Goal: Task Accomplishment & Management: Use online tool/utility

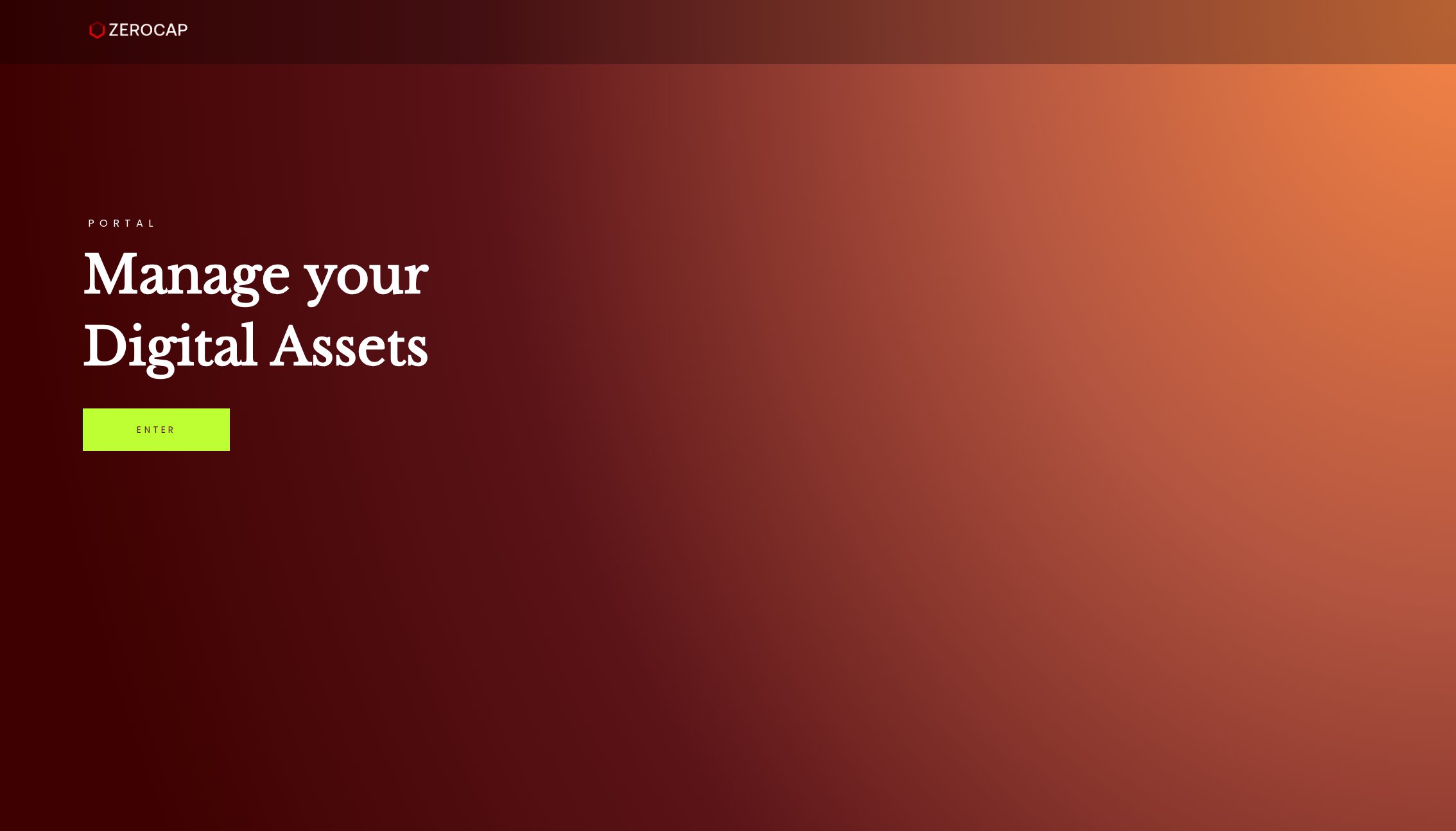
click at [161, 440] on link "Enter" at bounding box center [156, 430] width 147 height 43
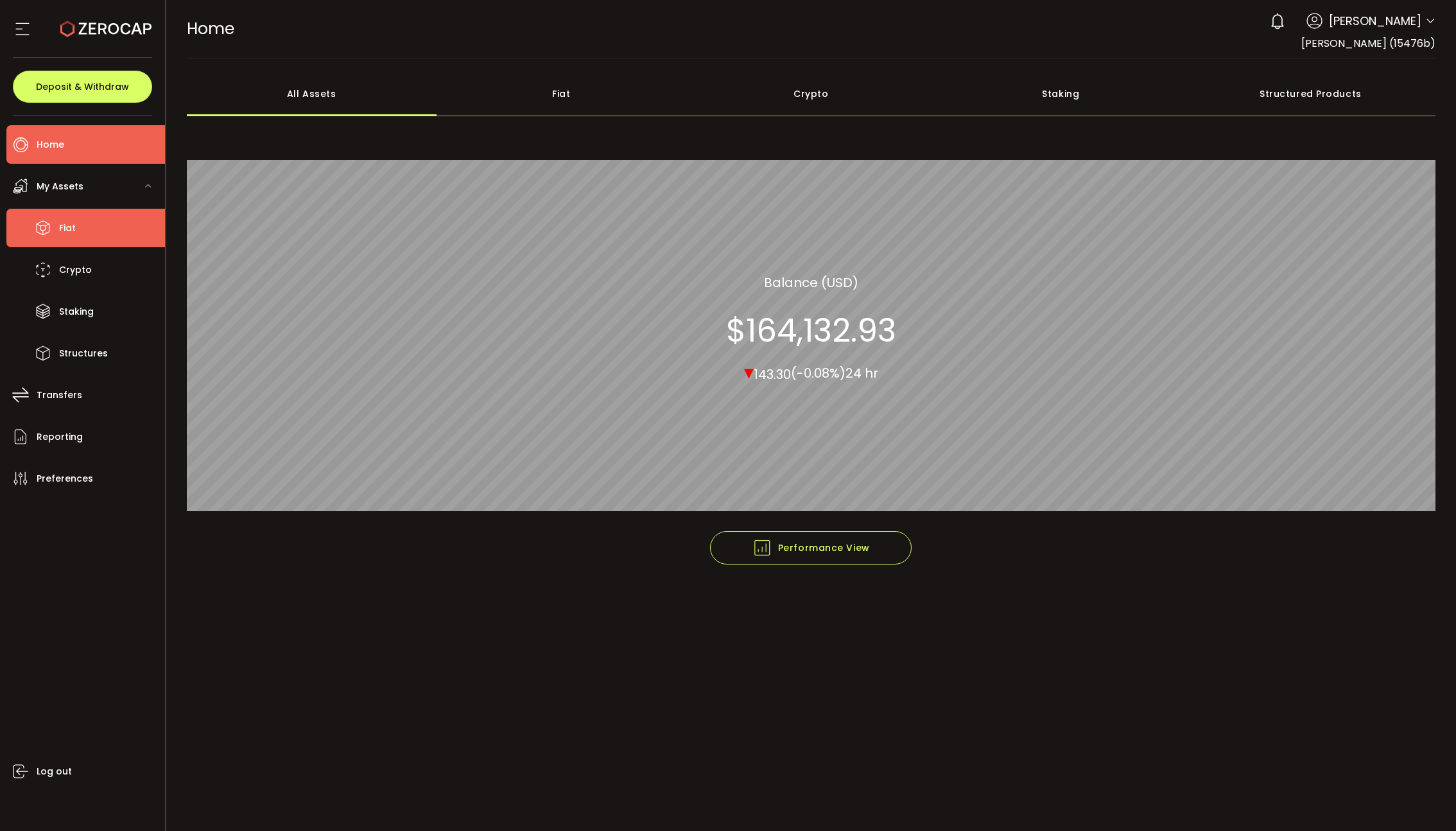
click at [66, 223] on span "Fiat" at bounding box center [67, 228] width 17 height 19
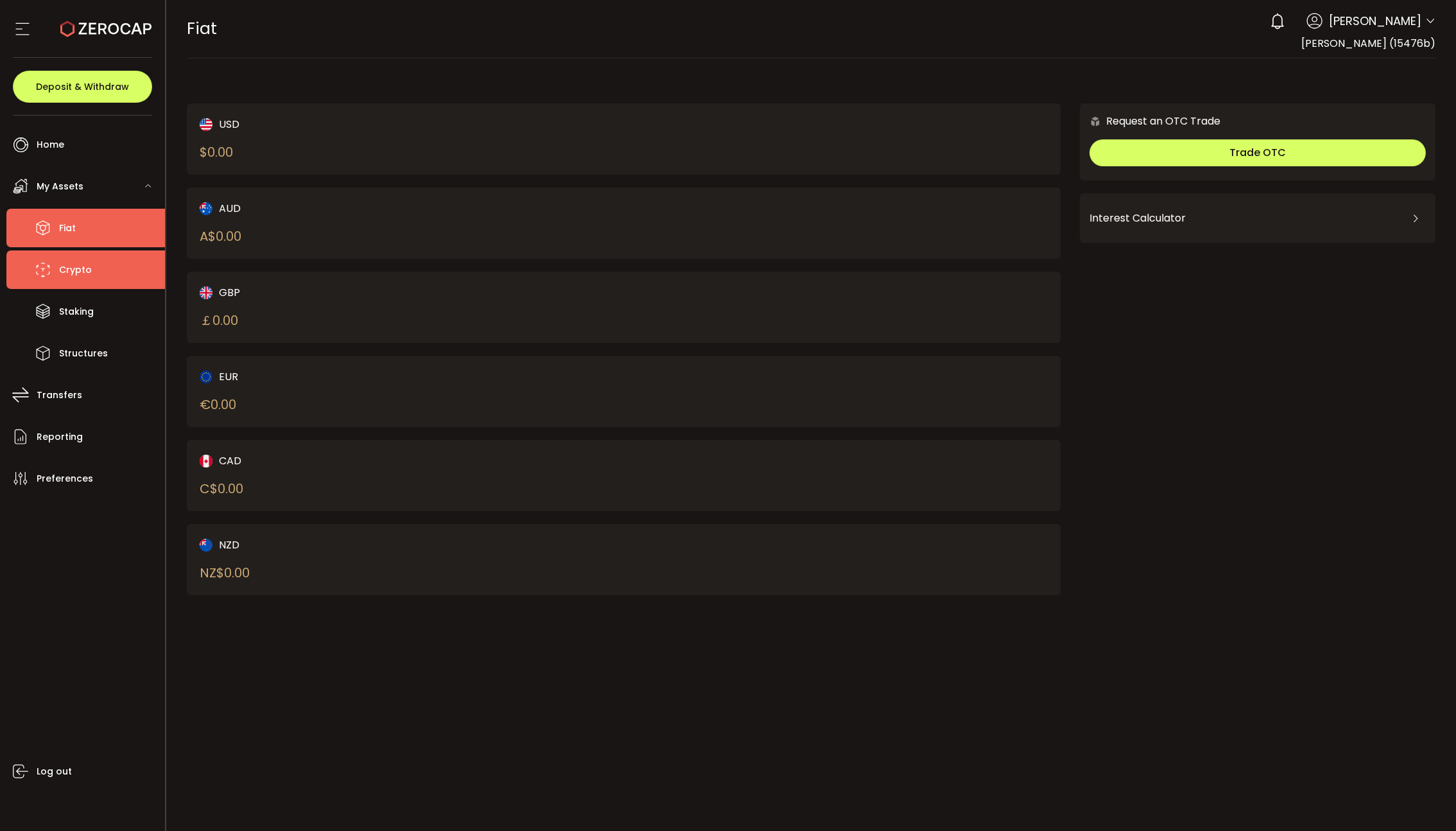
click at [104, 265] on li "Crypto" at bounding box center [85, 270] width 158 height 39
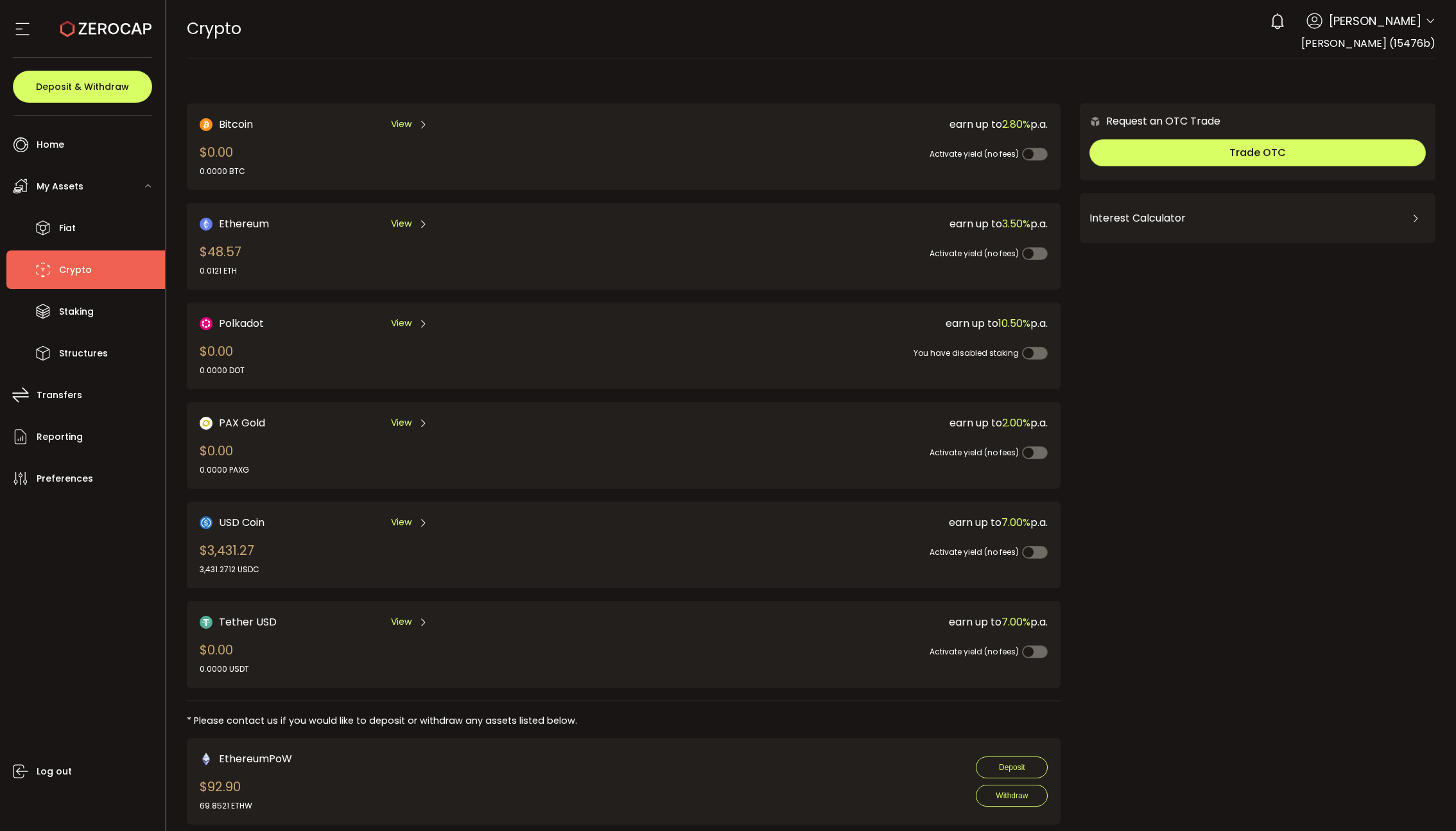
click at [1413, 29] on span "Jon de Wet" at bounding box center [1375, 21] width 92 height 17
click at [1419, 22] on div "0 Jon de Wet Account Jonde Wet (15476b) Zerocap Trading Test Account (406a80) Z…" at bounding box center [1350, 21] width 172 height 28
click at [1429, 22] on icon at bounding box center [1431, 21] width 10 height 10
drag, startPoint x: 1133, startPoint y: 298, endPoint x: 1102, endPoint y: 300, distance: 31.1
click at [1133, 298] on div "Request an OTC Trade Trade OTC Buy Sell Crypto *** BTC ETH USDT USDC PAXG DOT F…" at bounding box center [1258, 619] width 355 height 1033
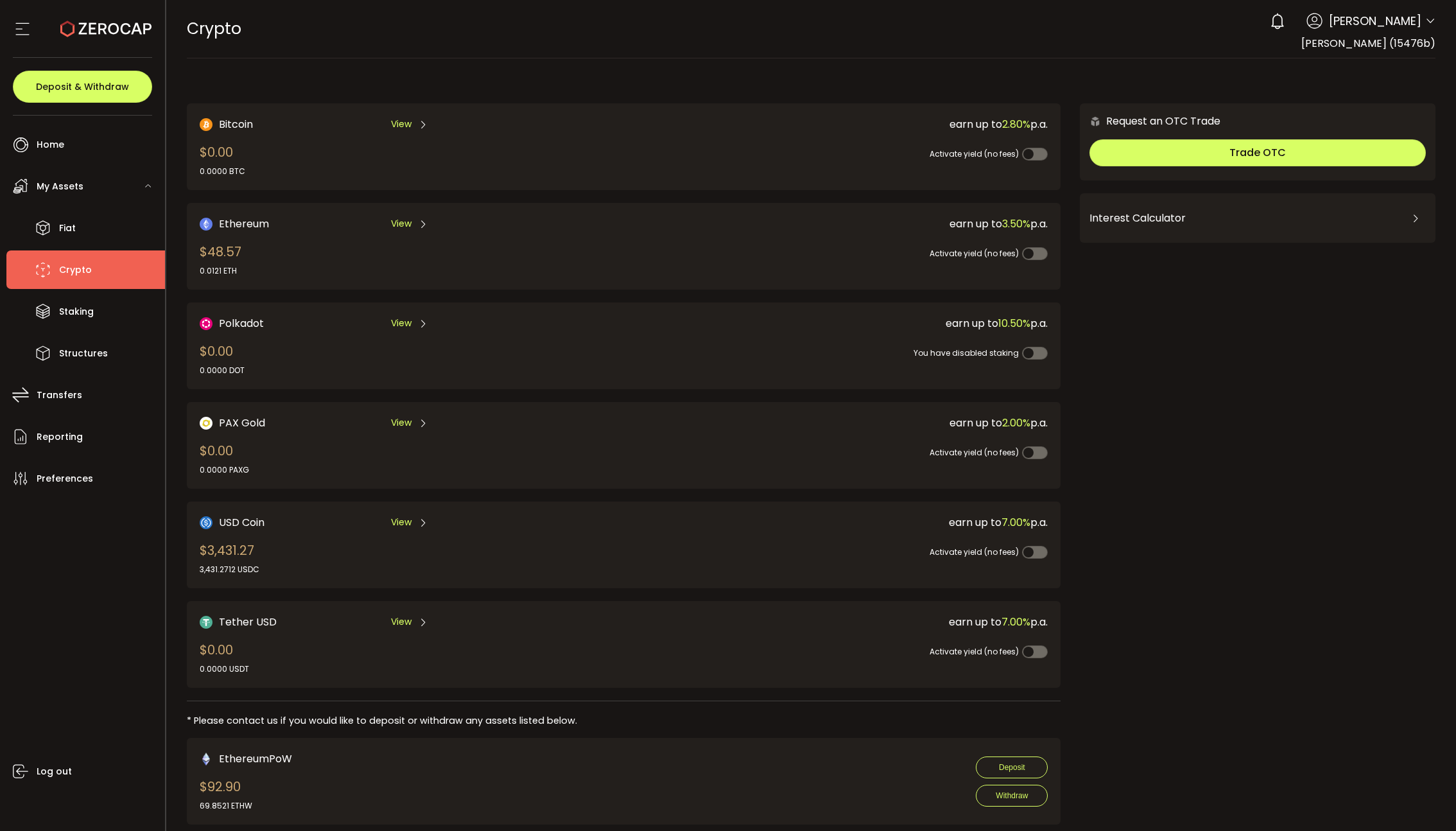
click at [579, 266] on div "Ethereum View $48.57 0.0121 ETH earn up to 3.50% p.a. Activate yield (no fees)" at bounding box center [624, 246] width 849 height 61
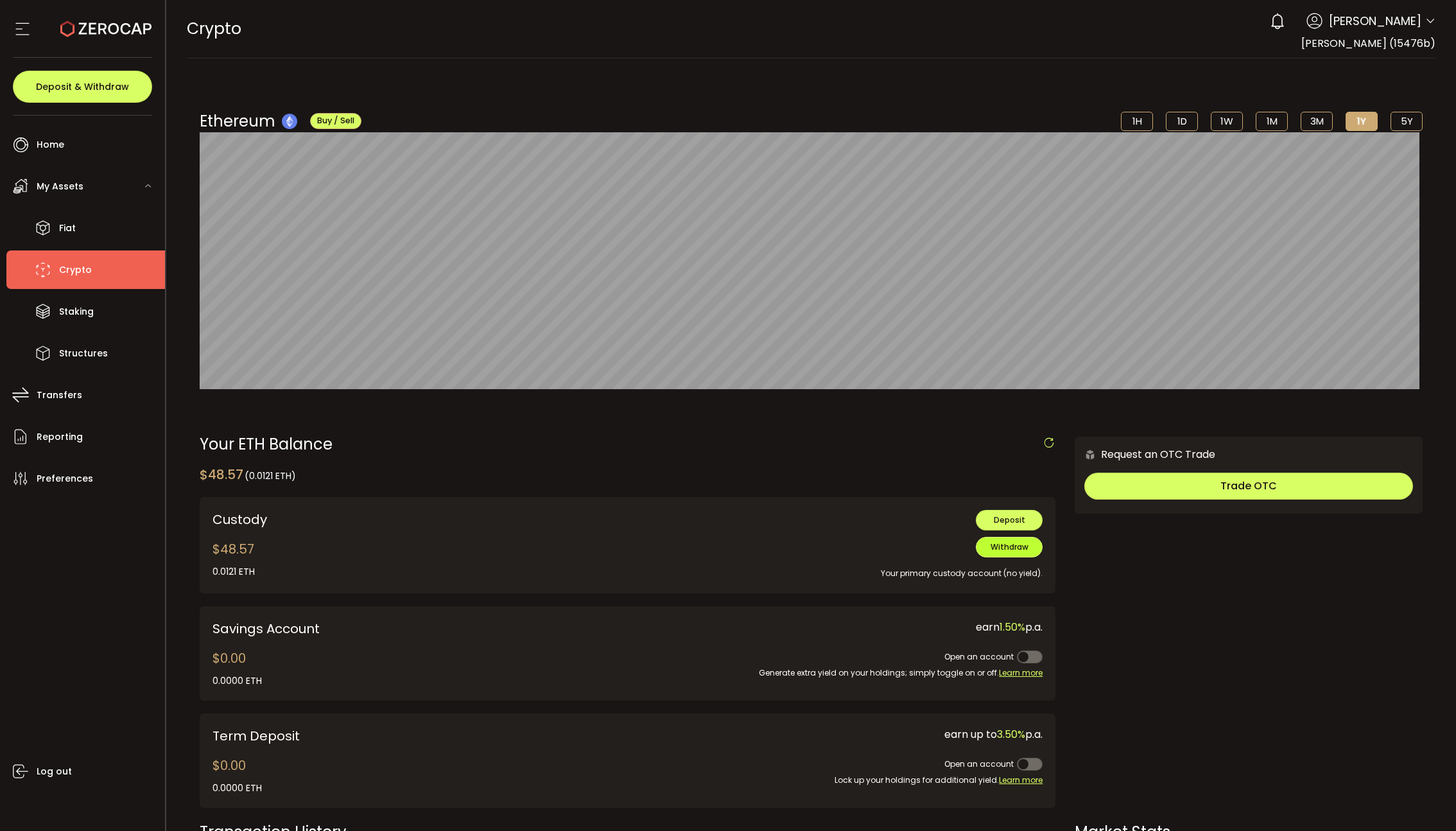
click at [1012, 555] on button "Withdraw" at bounding box center [1009, 547] width 67 height 21
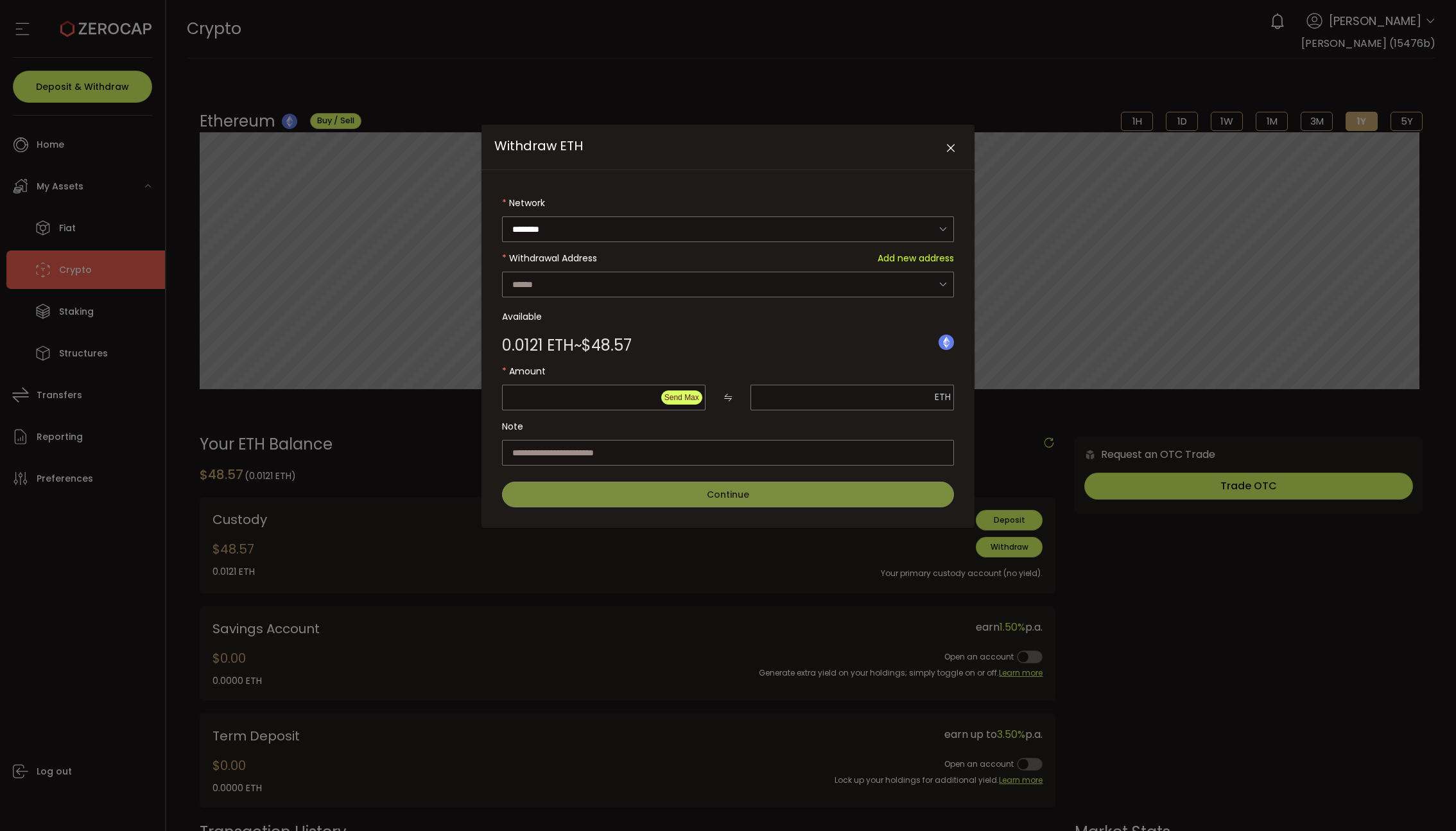
click at [691, 399] on span "Send Max" at bounding box center [682, 398] width 34 height 9
type input "*****"
type input "**********"
click at [756, 447] on input "Withdraw ETH" at bounding box center [728, 453] width 452 height 25
drag, startPoint x: 600, startPoint y: 395, endPoint x: 491, endPoint y: 391, distance: 109.1
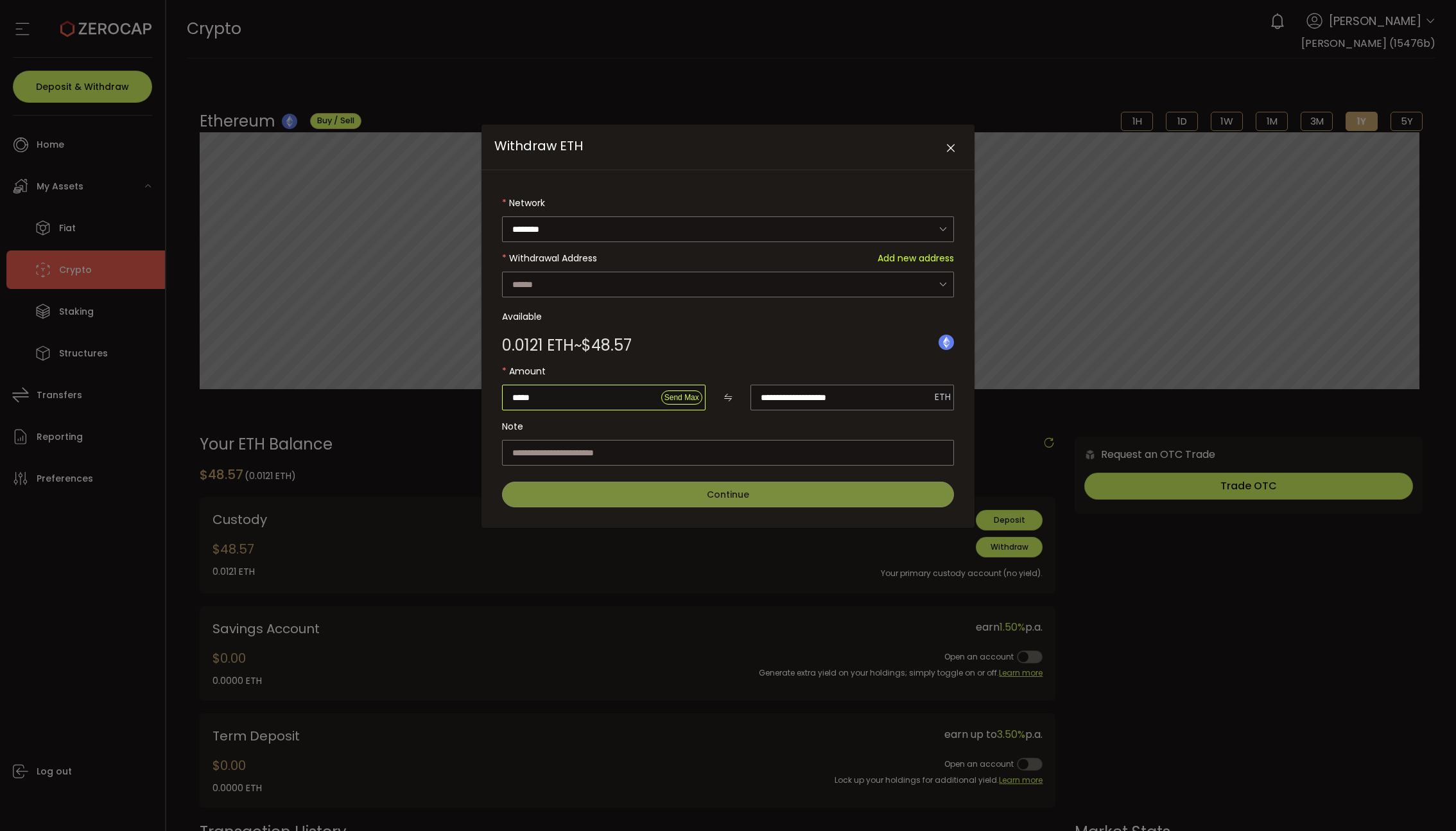
click at [490, 391] on div "**********" at bounding box center [728, 349] width 493 height 358
click at [713, 422] on label "Note" at bounding box center [728, 426] width 452 height 25
click at [700, 449] on input "Withdraw ETH" at bounding box center [728, 453] width 452 height 25
click at [693, 280] on input "Withdraw ETH" at bounding box center [728, 284] width 452 height 25
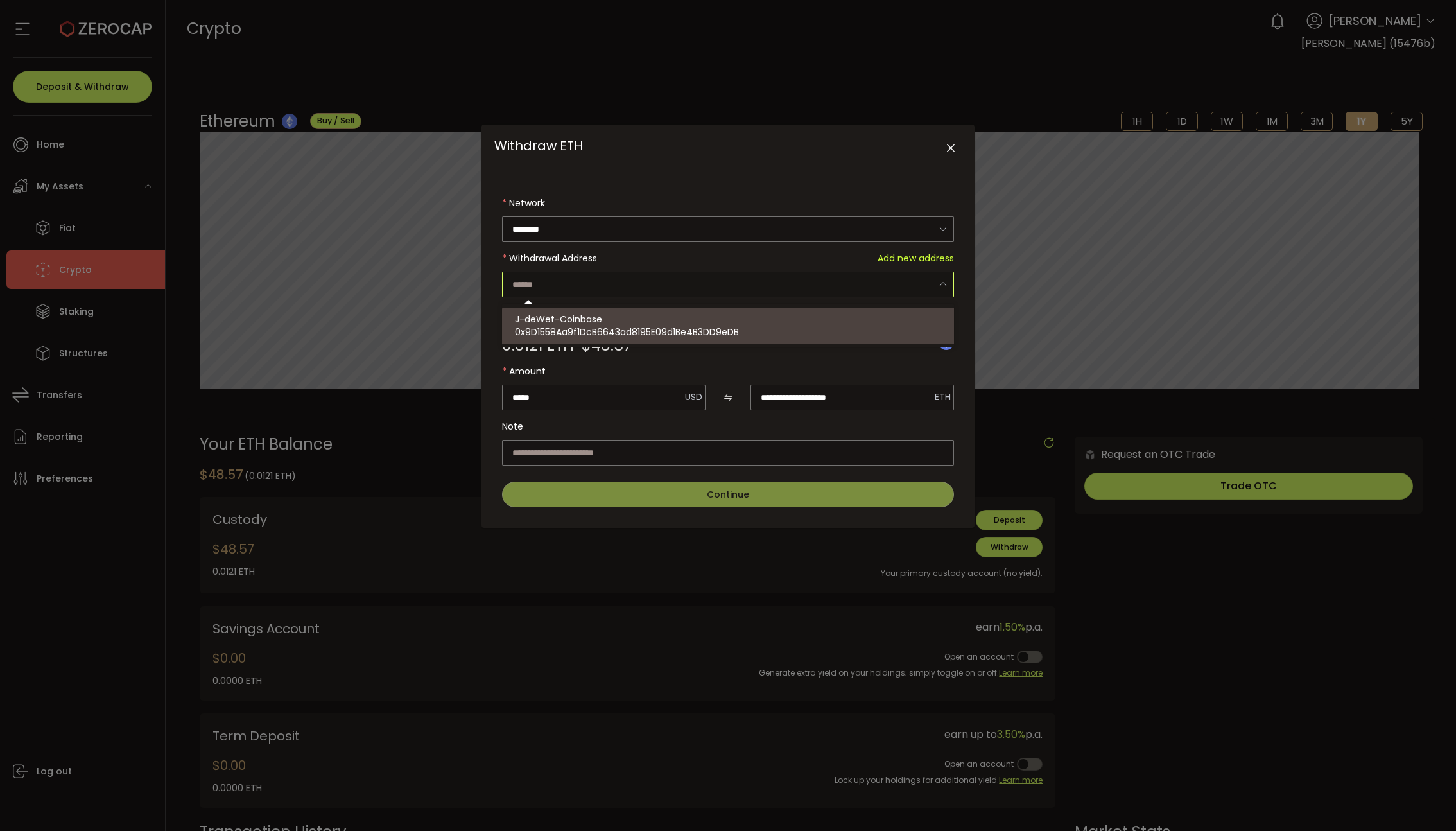
click at [705, 327] on span "0x9D1558Aa9f1DcB6643ad8195E09d1Be4B3DD9eDB" at bounding box center [627, 332] width 224 height 13
type input "**********"
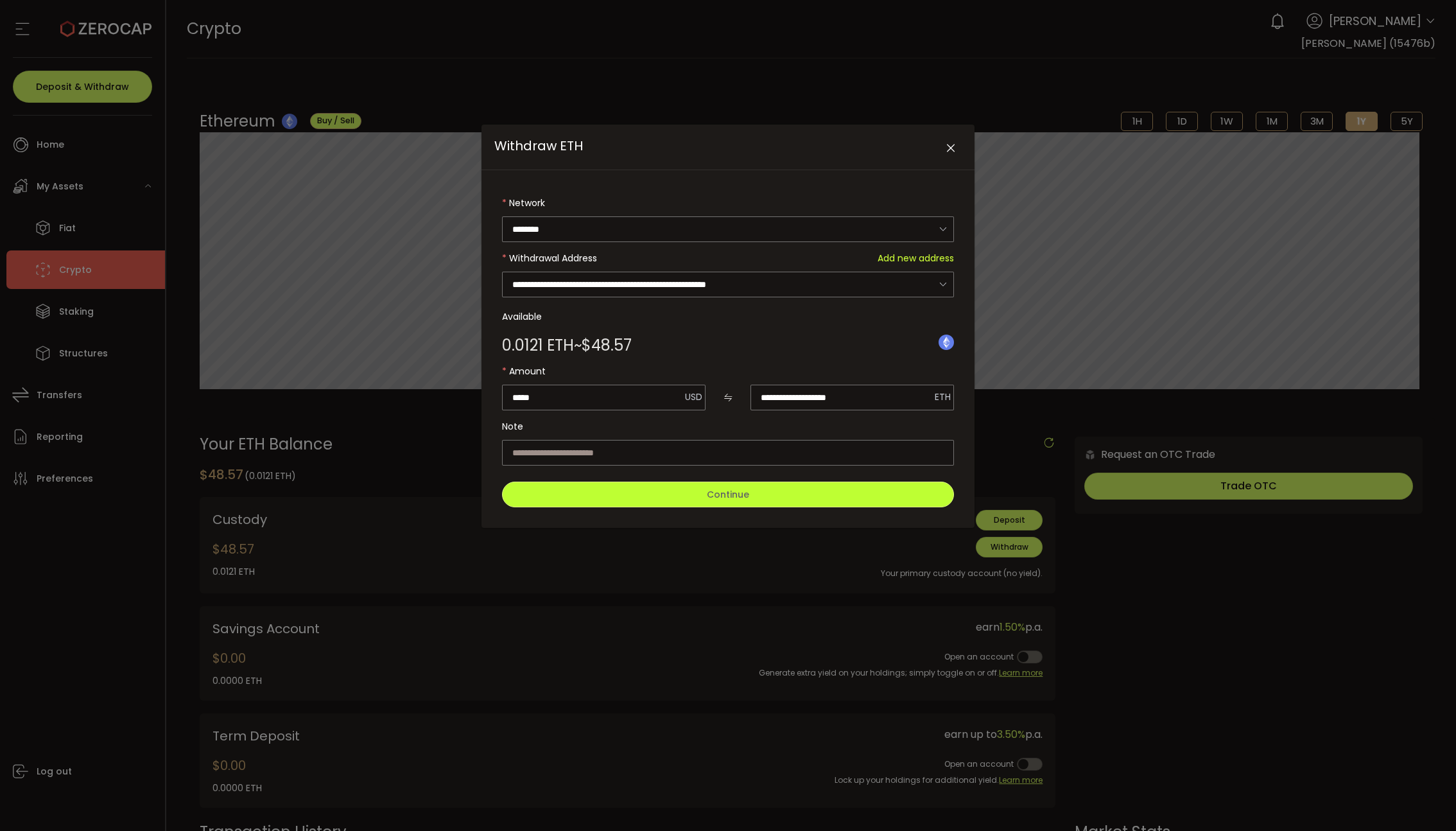
click at [731, 497] on span "Continue" at bounding box center [728, 495] width 43 height 13
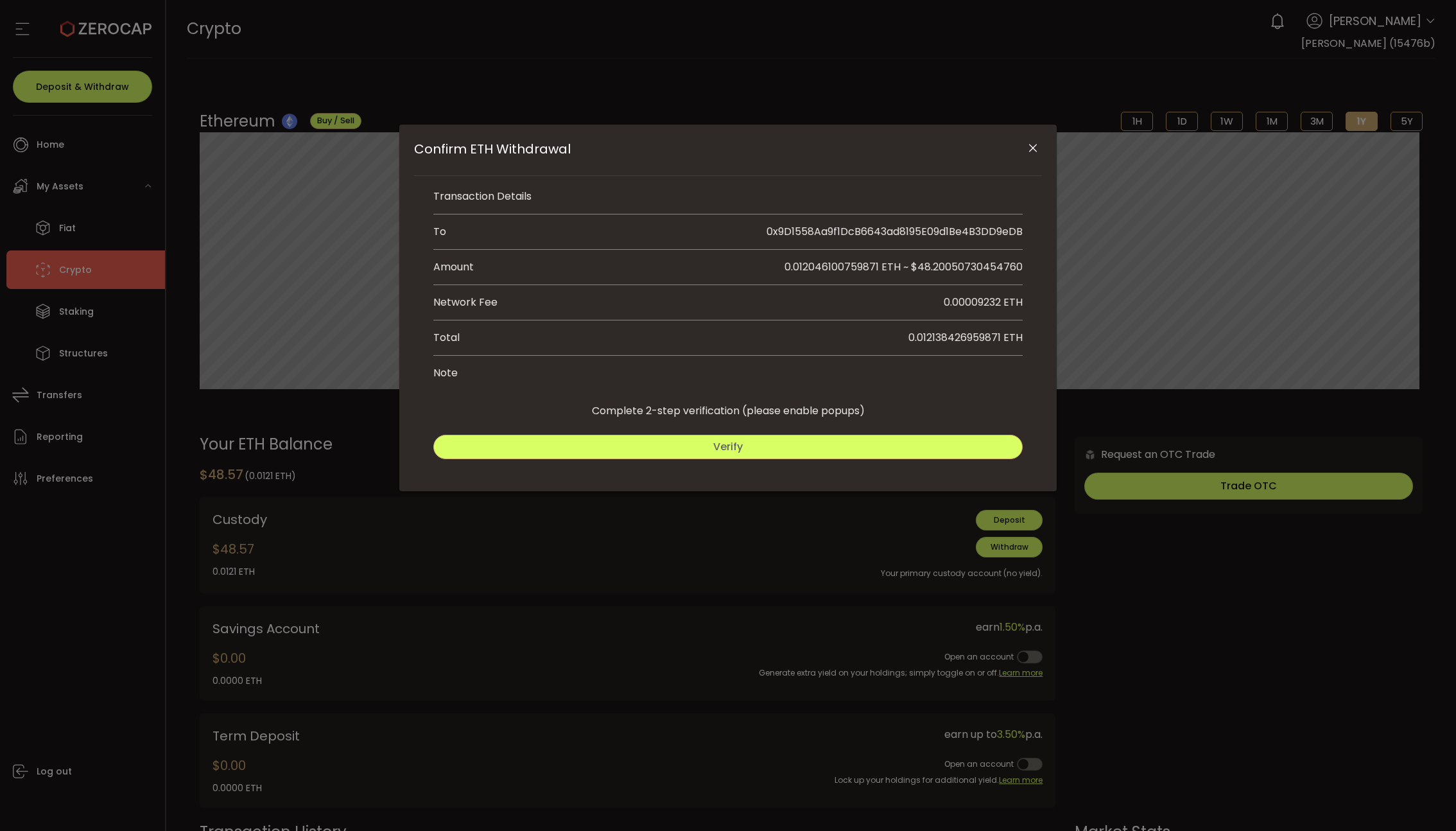
click at [746, 453] on button "Verify" at bounding box center [728, 447] width 590 height 24
click at [756, 447] on button "Verify" at bounding box center [728, 447] width 590 height 24
click at [842, 441] on button "Submit" at bounding box center [877, 447] width 291 height 24
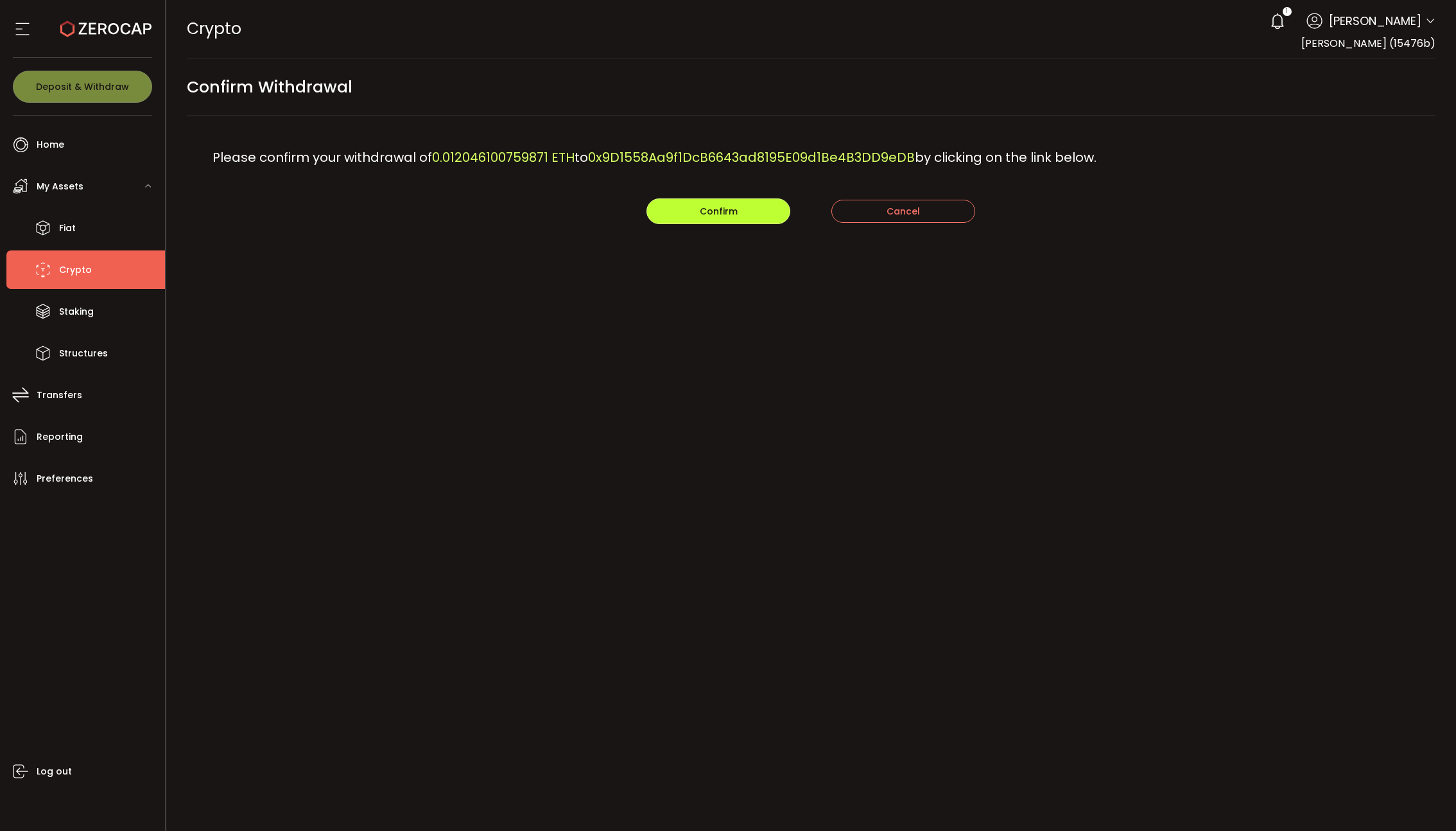
click at [711, 213] on span "Confirm" at bounding box center [718, 211] width 38 height 13
